Goal: Transaction & Acquisition: Purchase product/service

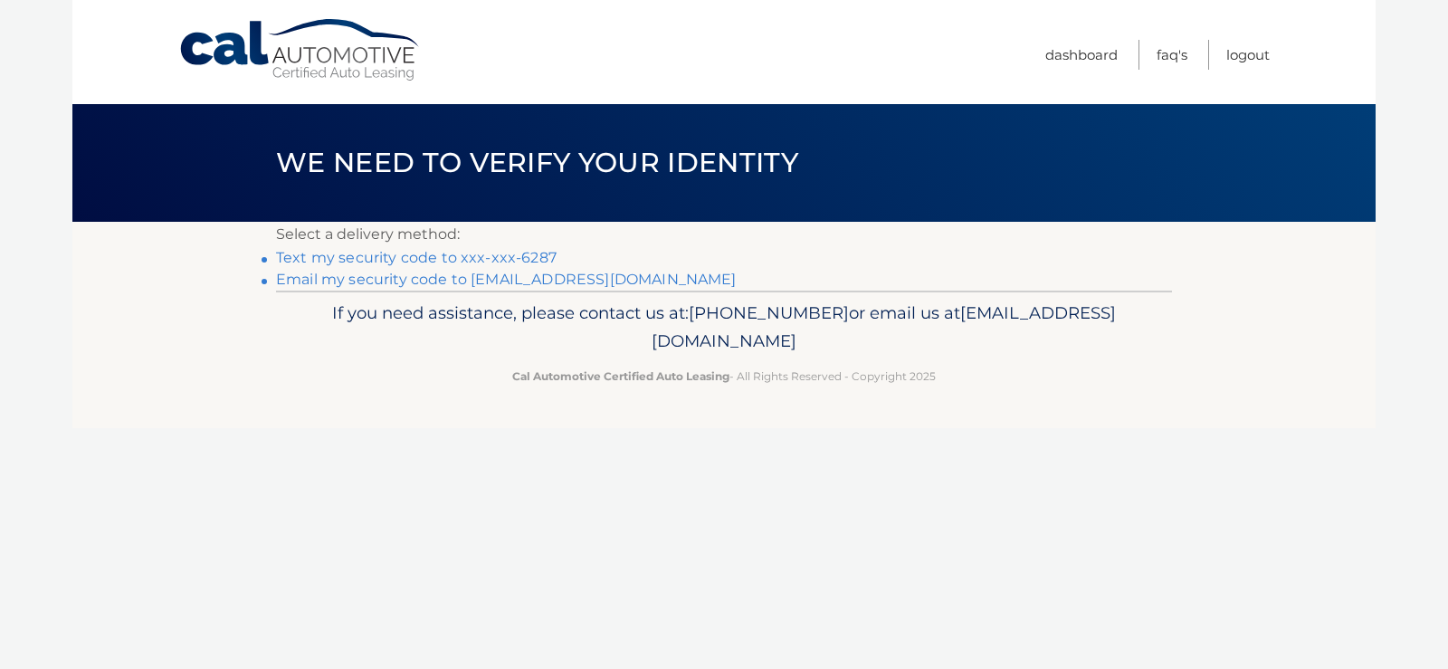
click at [513, 256] on link "Text my security code to xxx-xxx-6287" at bounding box center [416, 257] width 281 height 17
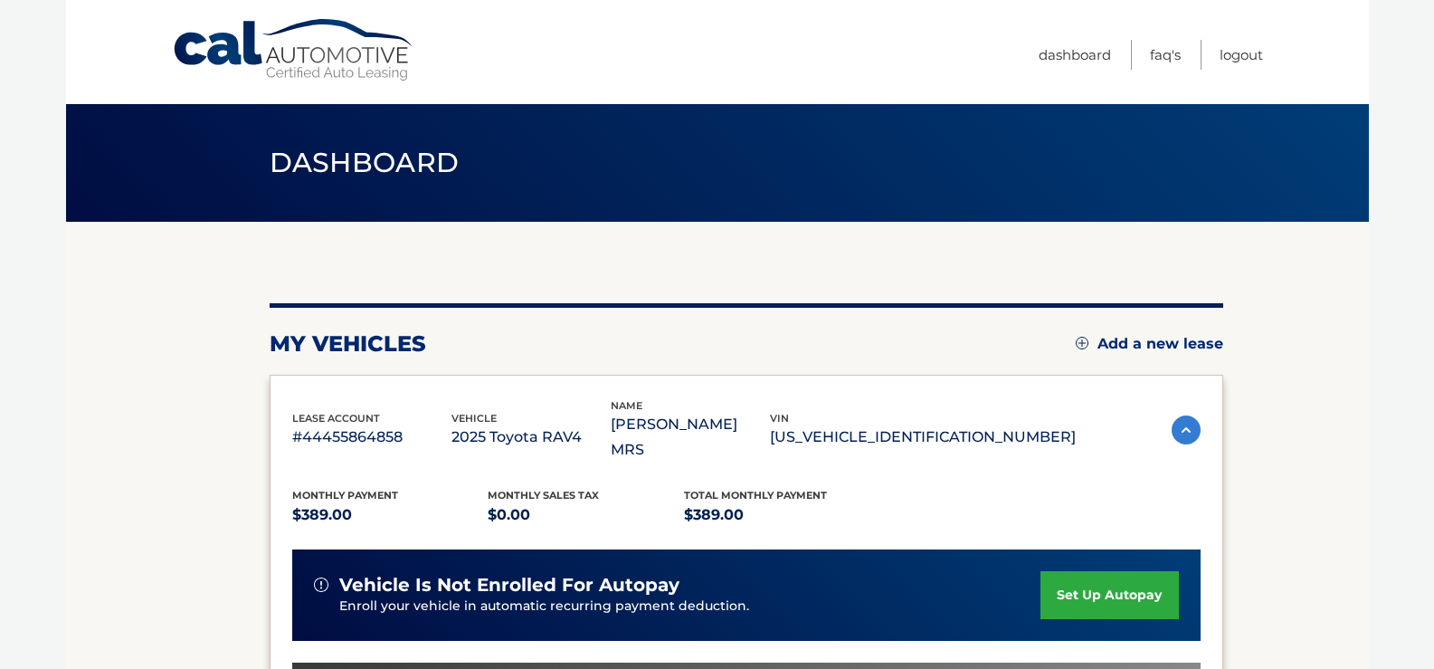
click at [1299, 427] on section "my vehicles Add a new lease lease account #44455864858 vehicle 2025 Toyota RAV4…" at bounding box center [717, 603] width 1303 height 763
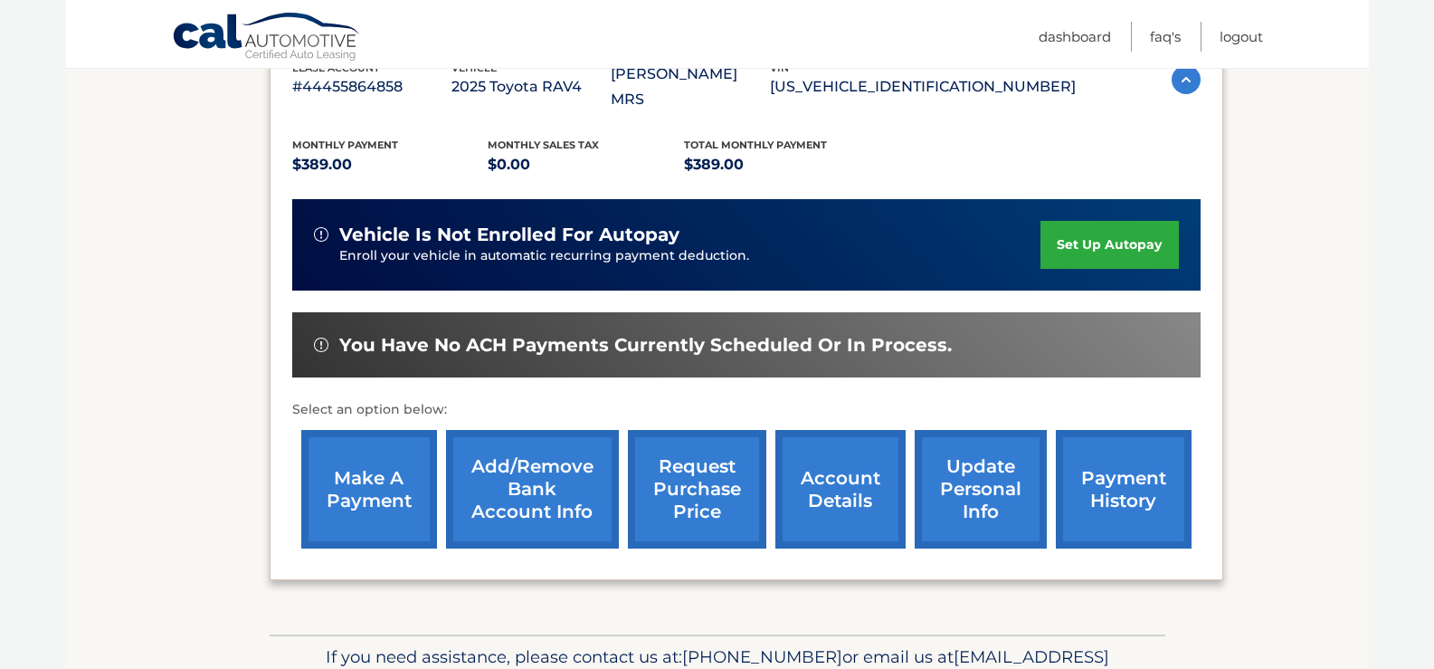
scroll to position [452, 0]
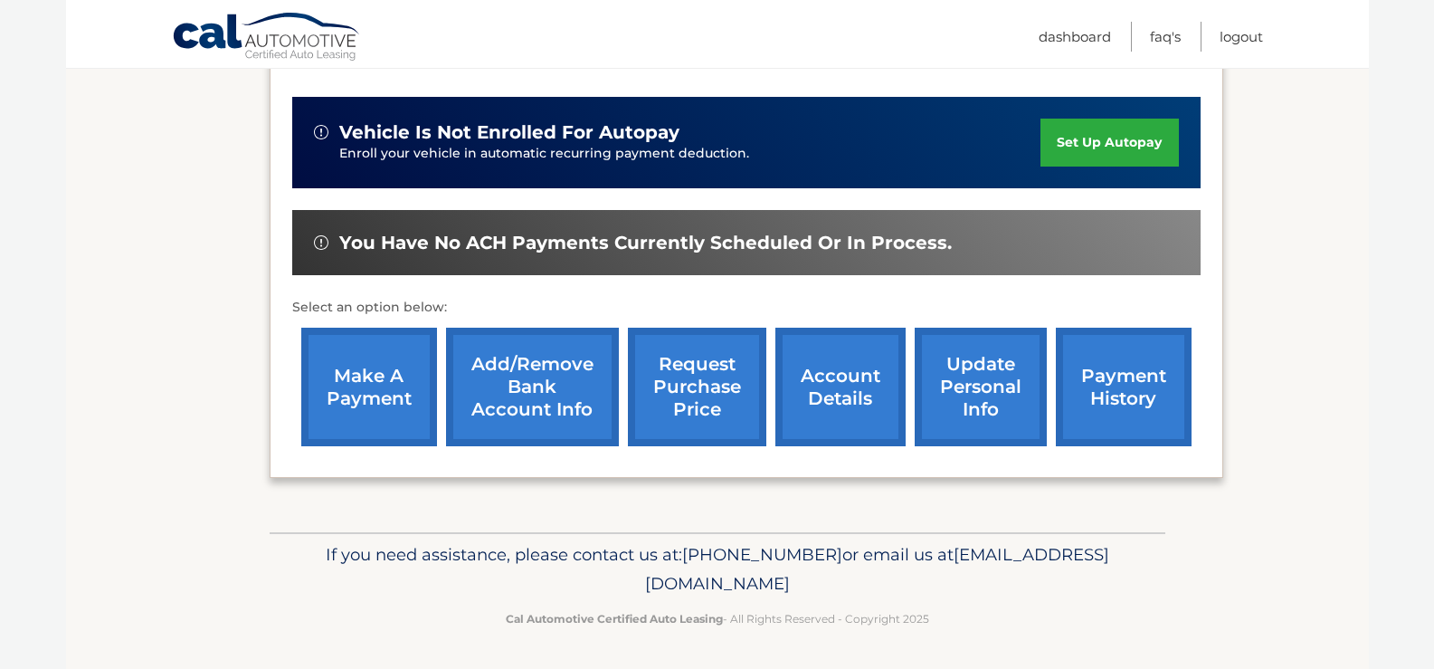
click at [338, 372] on link "make a payment" at bounding box center [369, 387] width 136 height 119
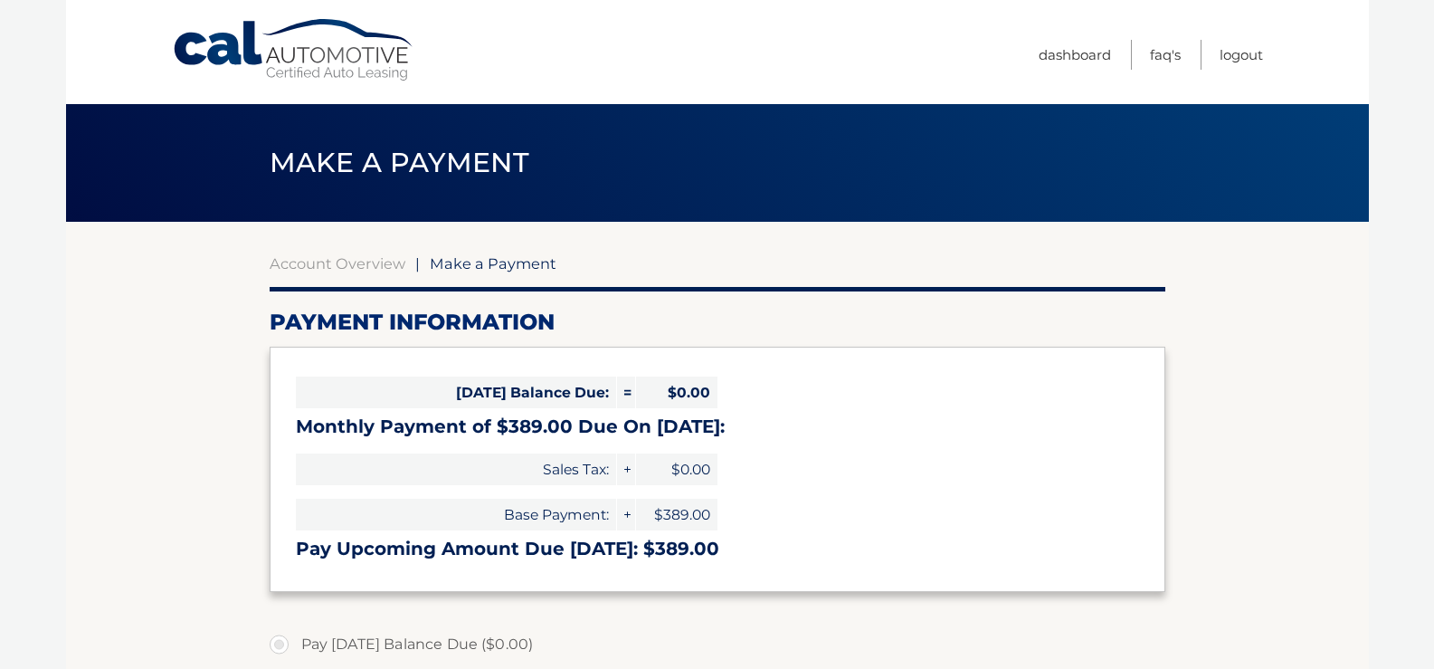
select select "YjAxMTc2MzAtYWI3MC00MGM4LTliZDctMzk3Mjg5ZGRhOTg5"
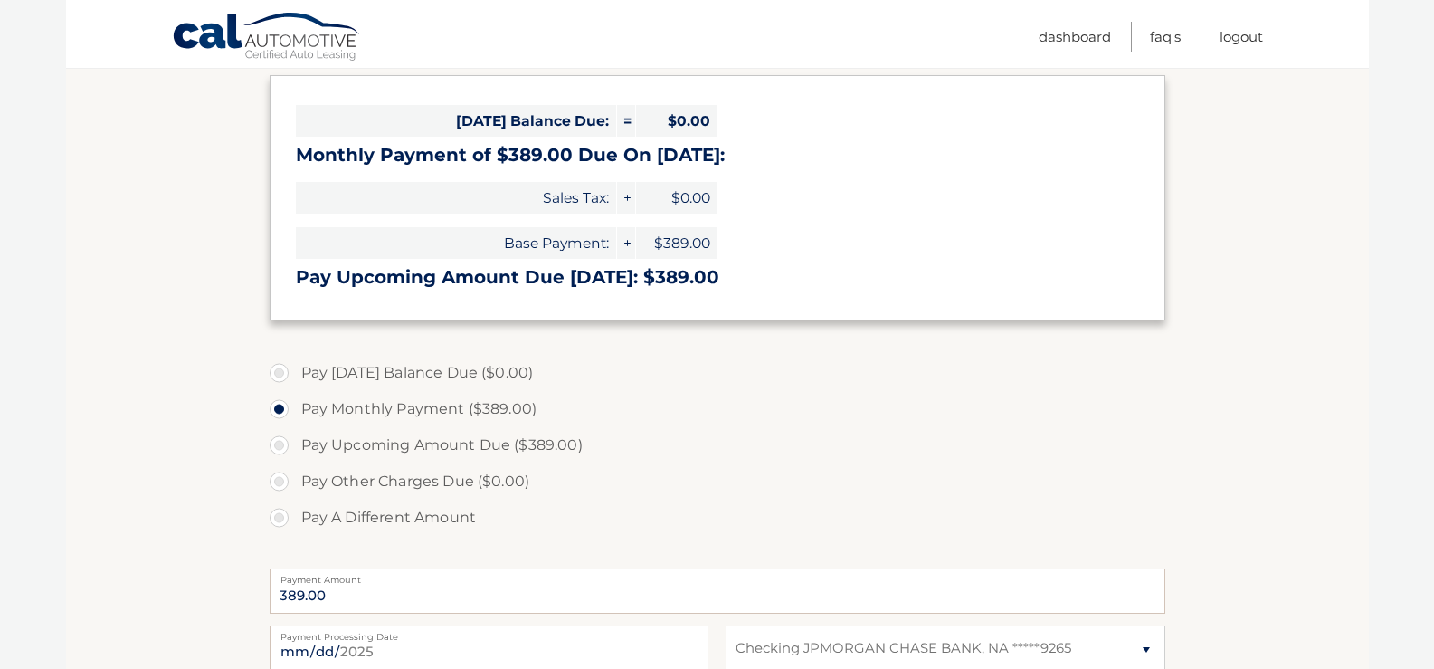
scroll to position [362, 0]
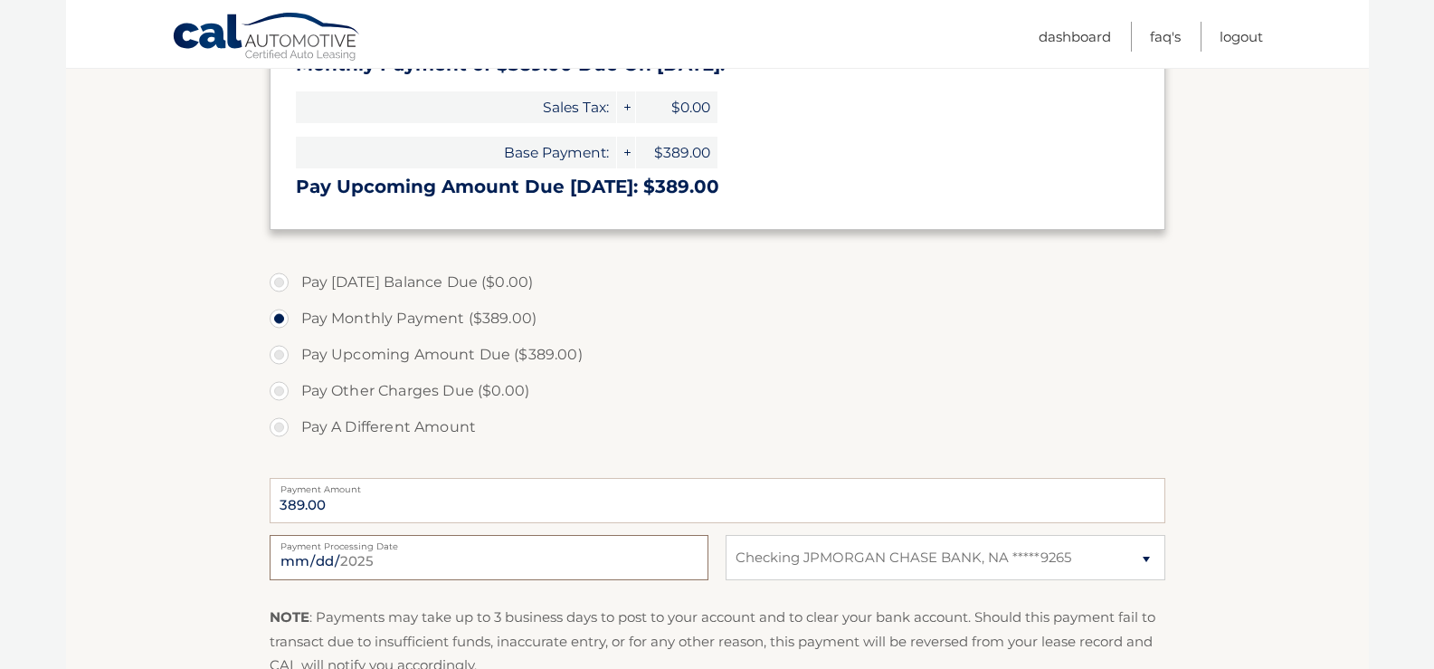
click at [360, 561] on input "2025-08-15" at bounding box center [489, 557] width 439 height 45
type input "2025-08-18"
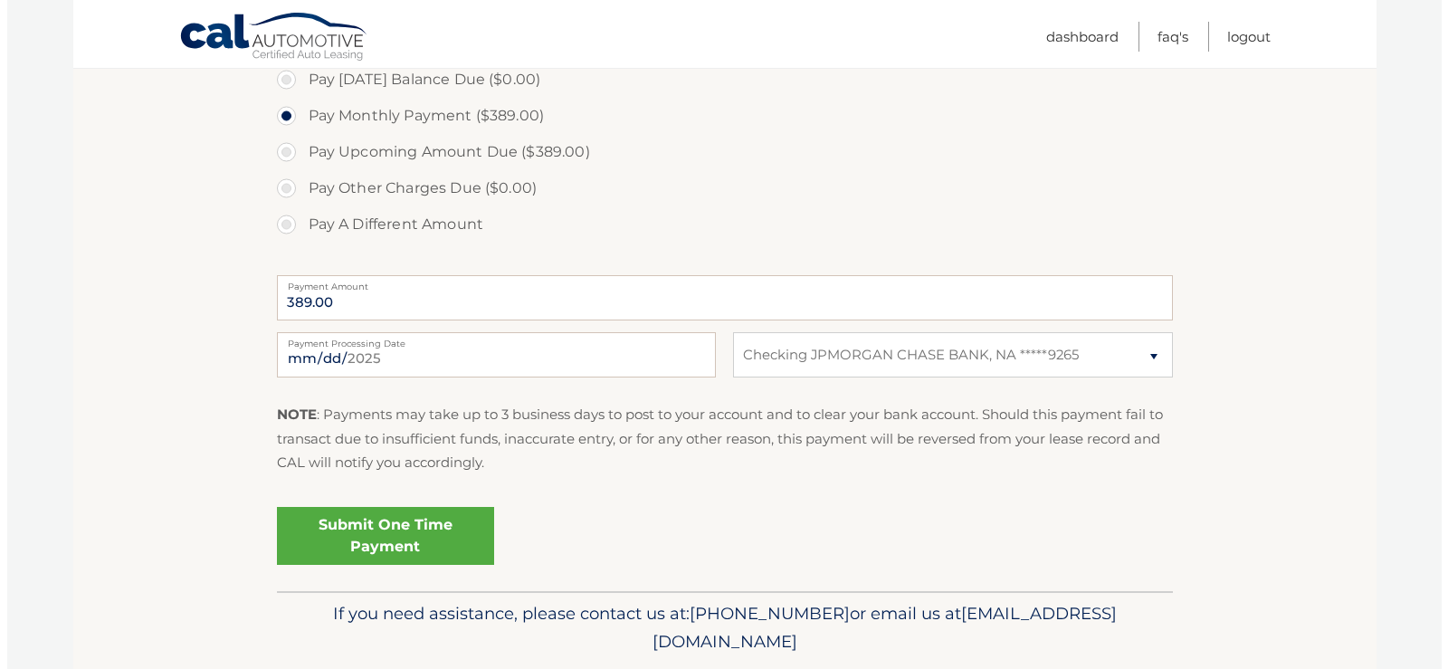
scroll to position [624, 0]
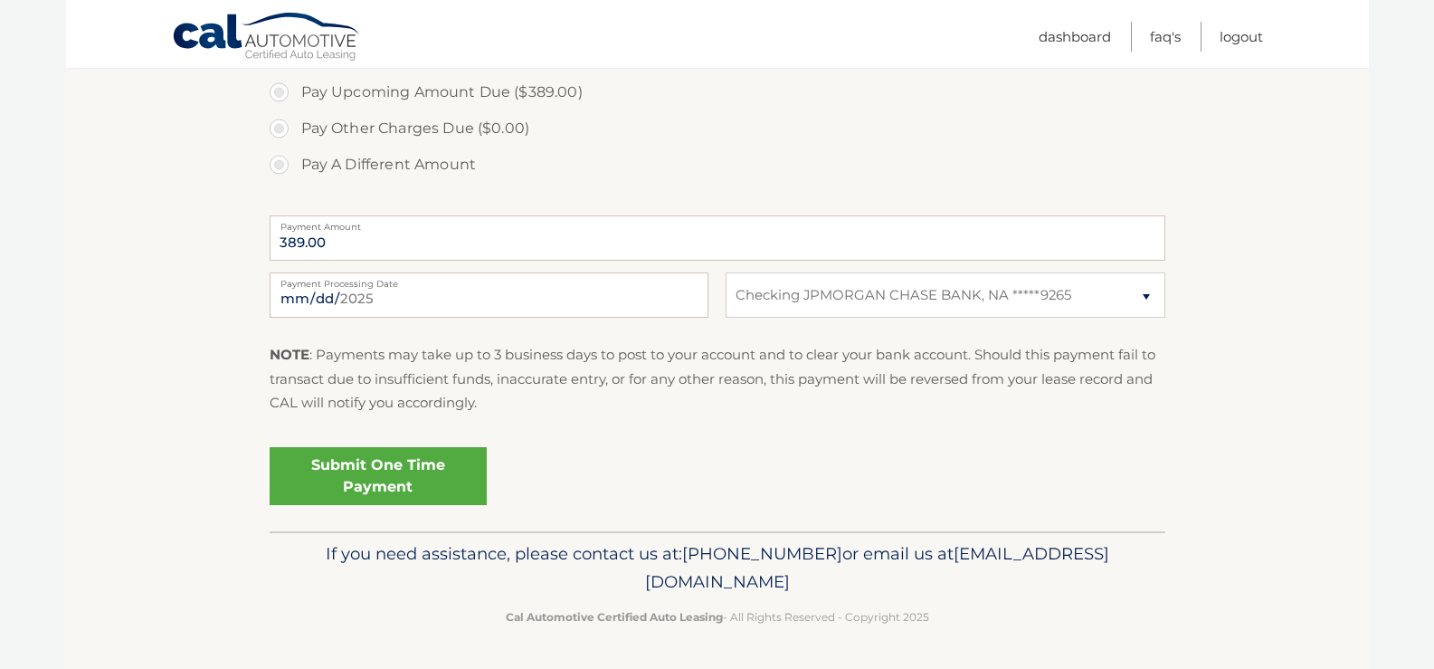
click at [372, 461] on link "Submit One Time Payment" at bounding box center [378, 476] width 217 height 58
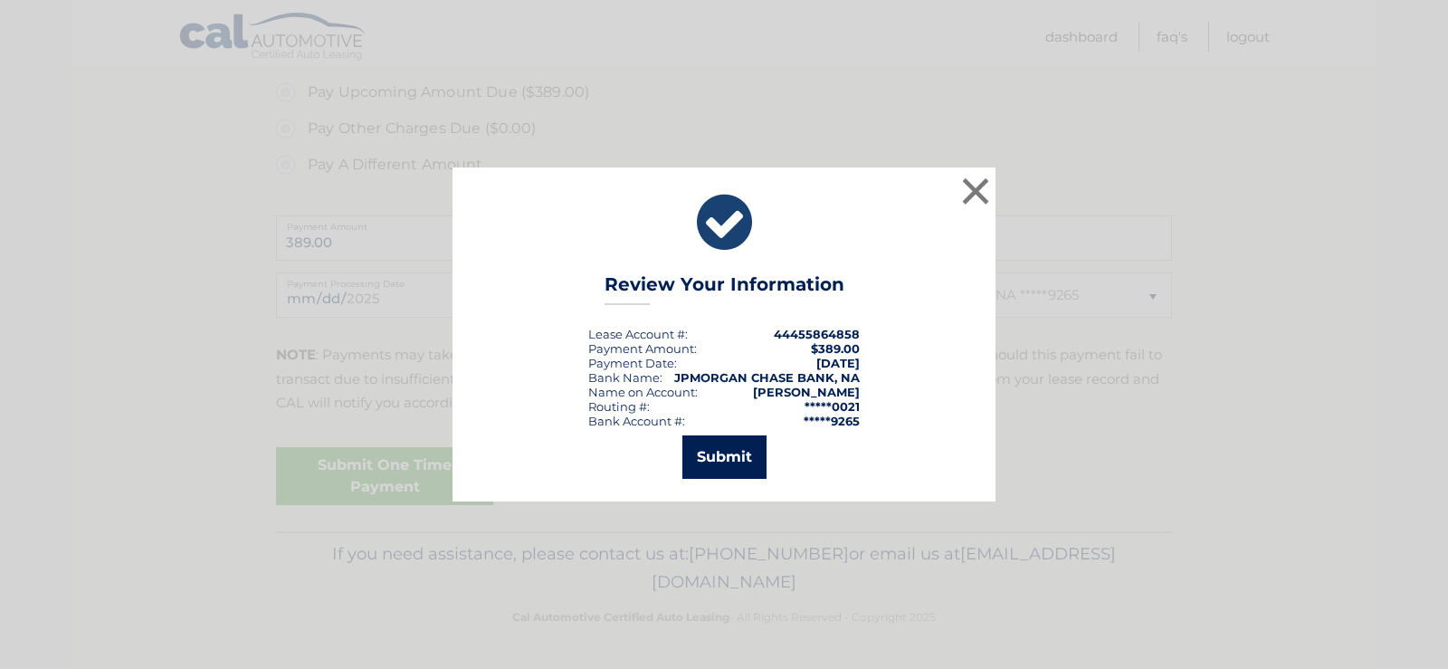
click at [727, 451] on button "Submit" at bounding box center [724, 456] width 84 height 43
